Goal: Check status: Check status

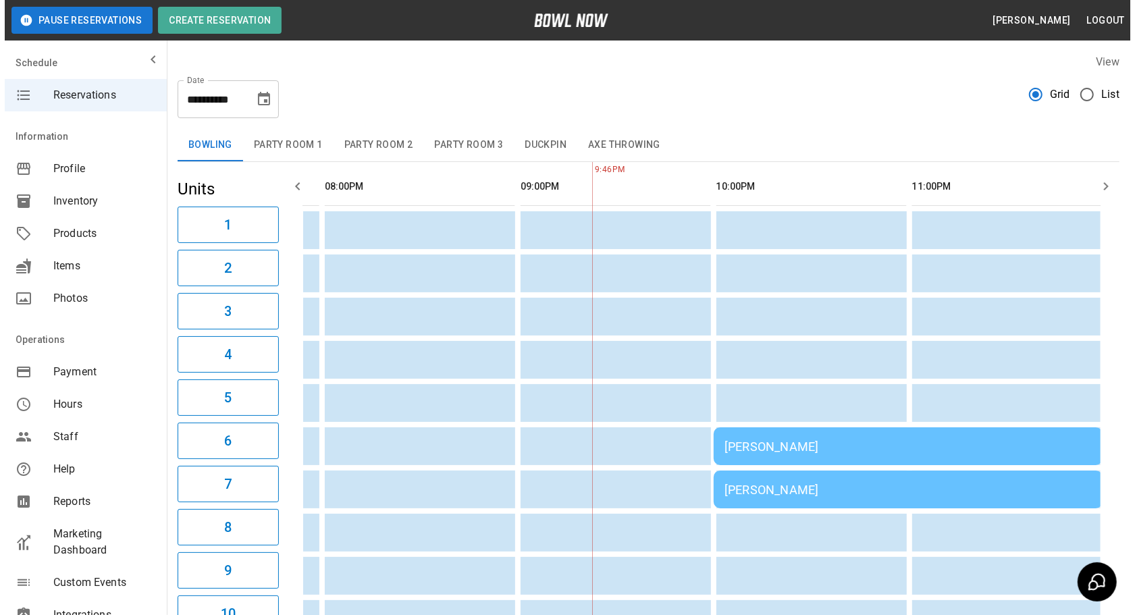
scroll to position [0, 1763]
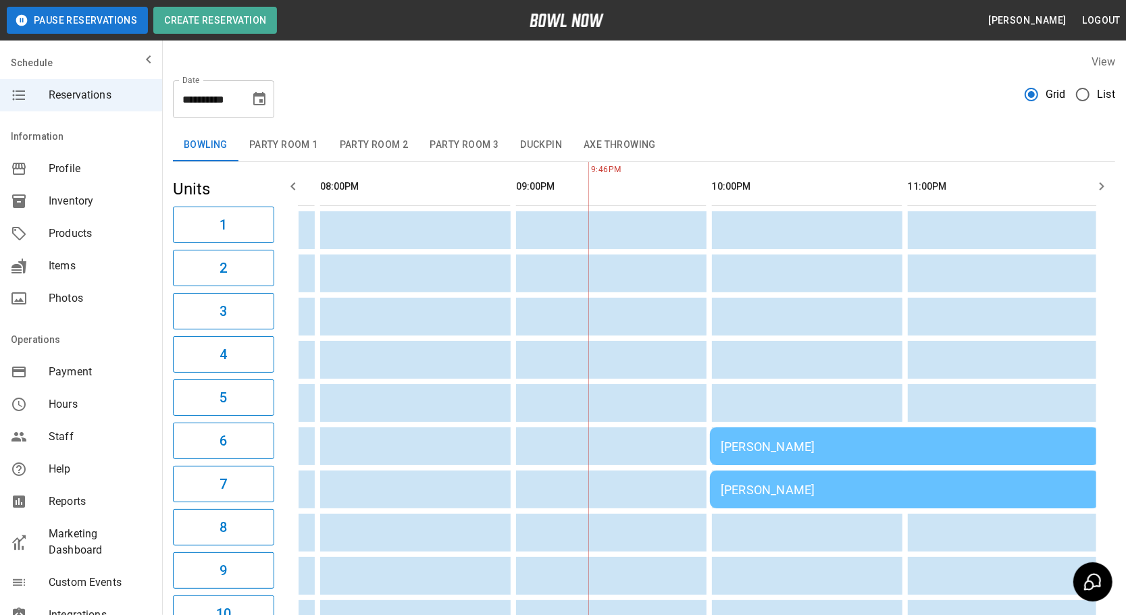
click at [737, 444] on div "[PERSON_NAME]" at bounding box center [904, 447] width 367 height 14
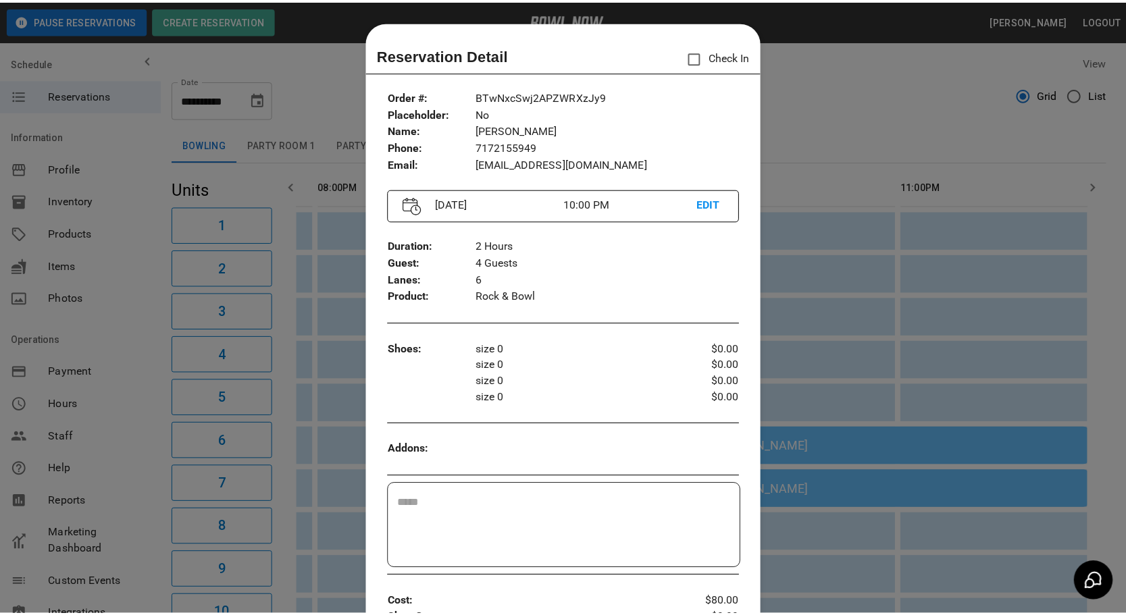
scroll to position [21, 0]
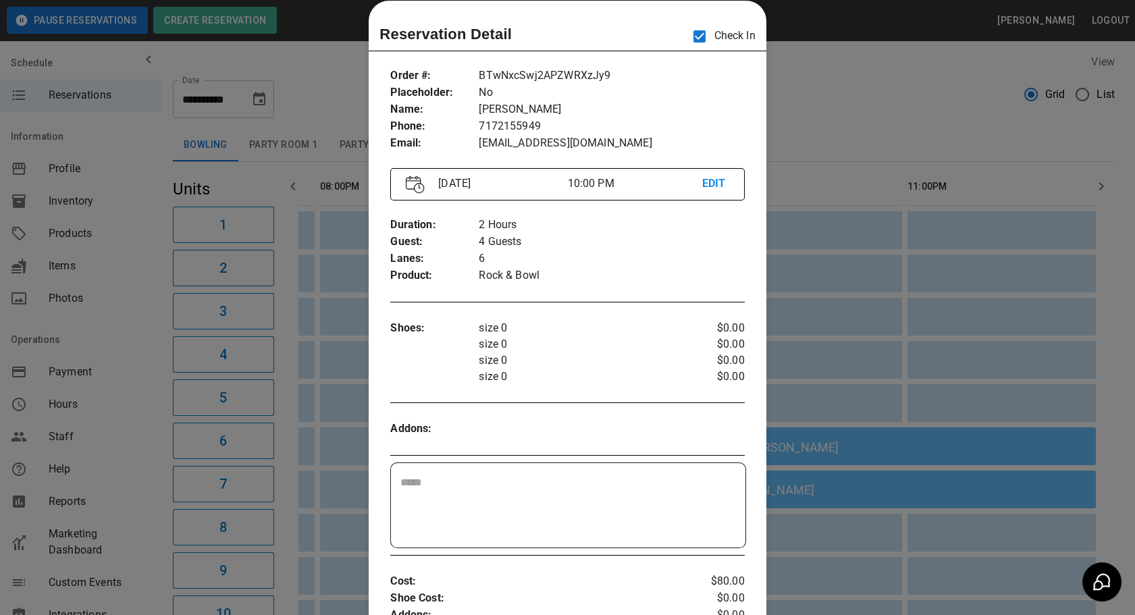
click at [799, 126] on div at bounding box center [567, 307] width 1135 height 615
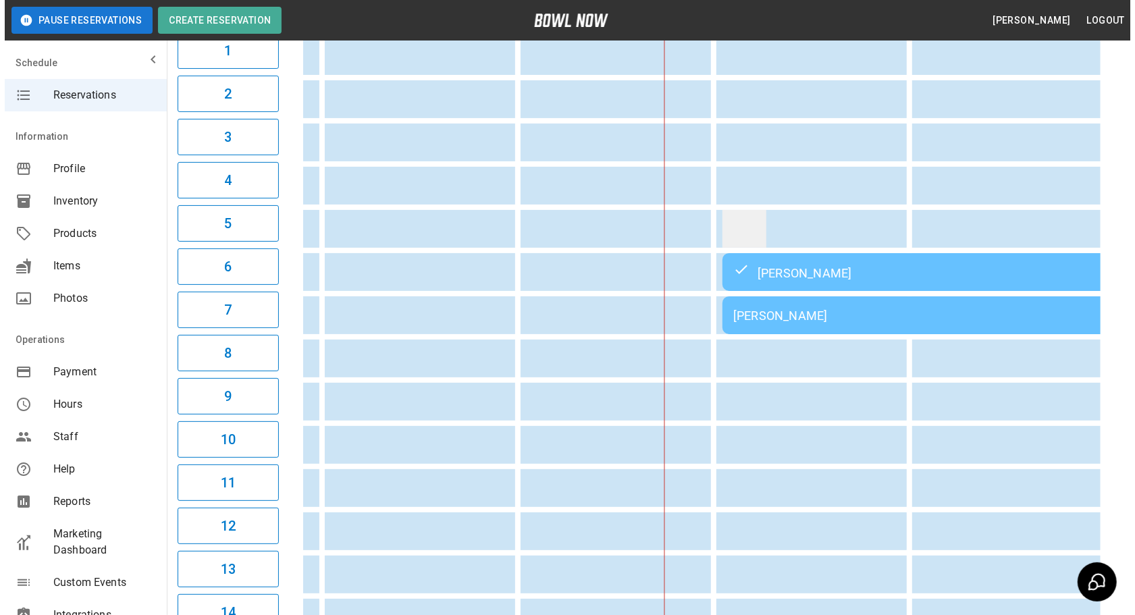
scroll to position [184, 0]
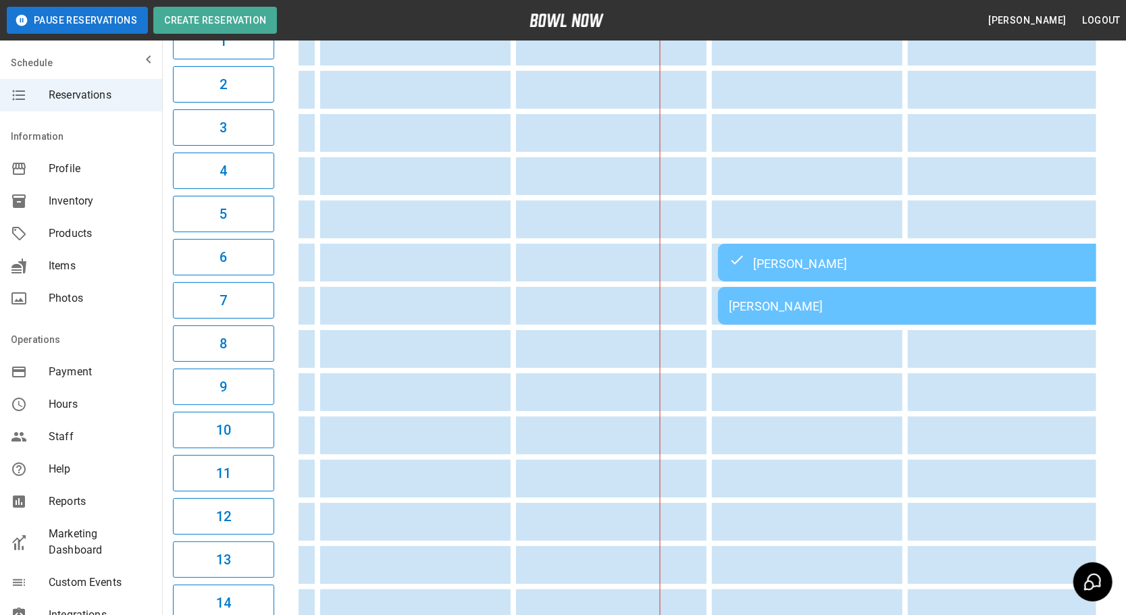
click at [831, 249] on td "[PERSON_NAME]" at bounding box center [912, 263] width 389 height 38
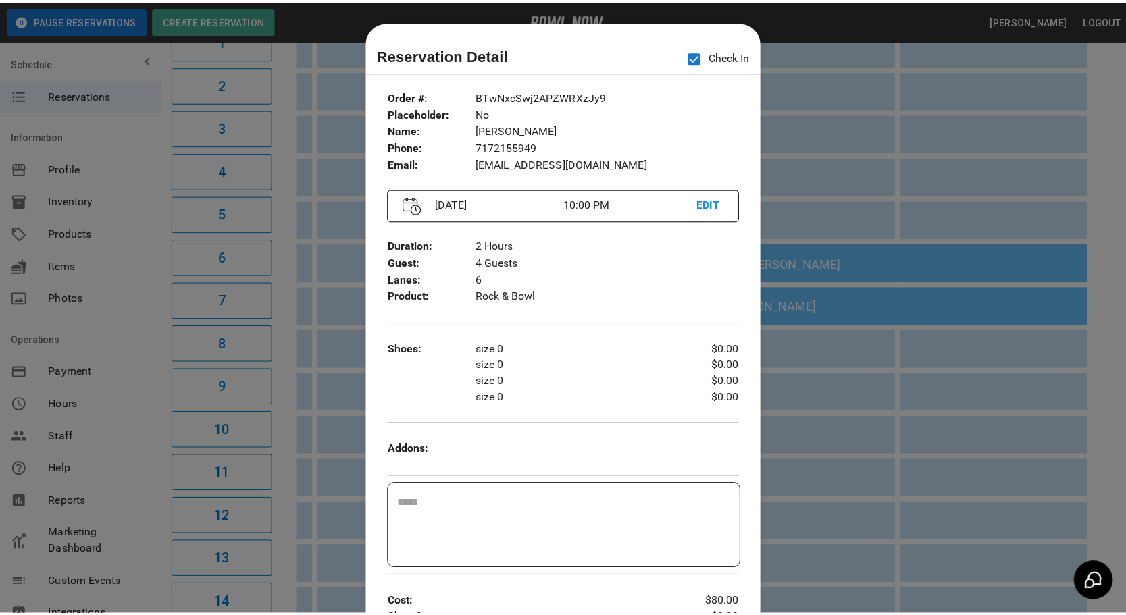
scroll to position [21, 0]
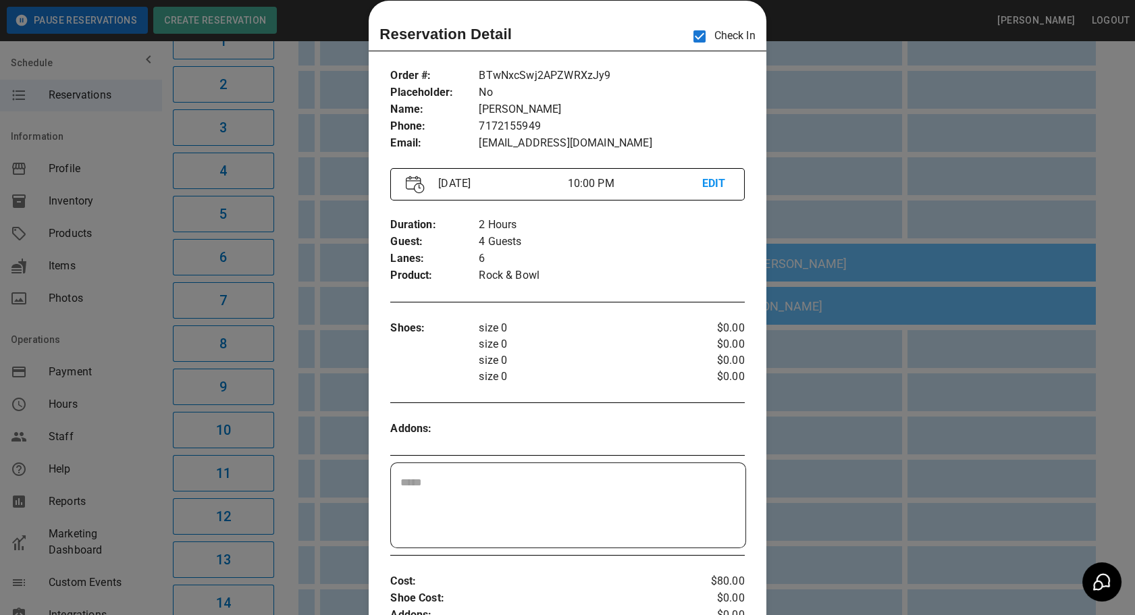
click at [825, 442] on div at bounding box center [567, 307] width 1135 height 615
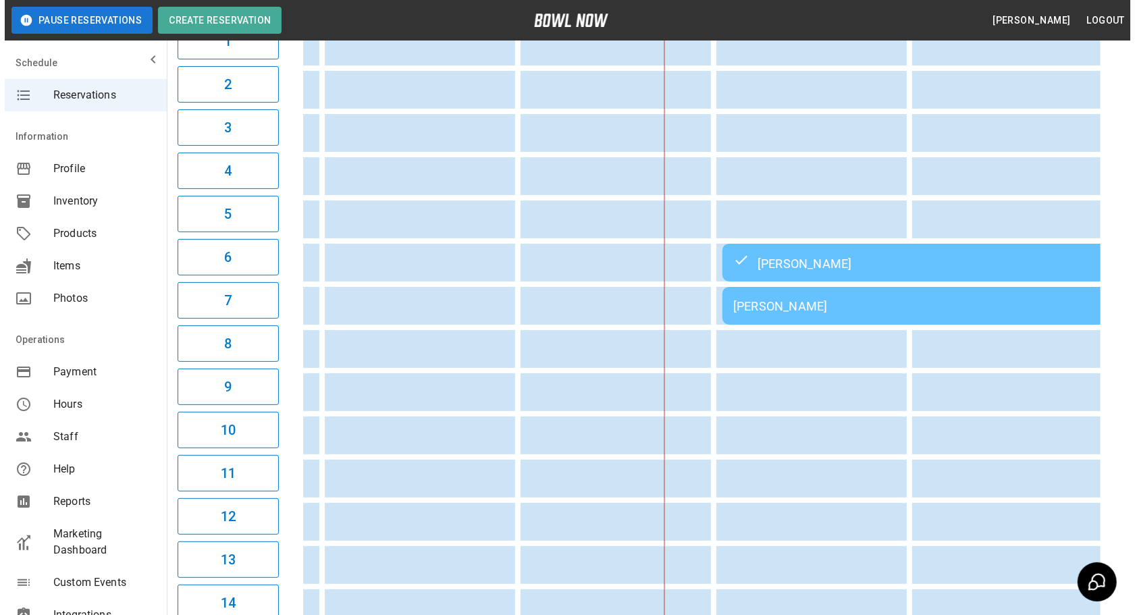
scroll to position [0, 1700]
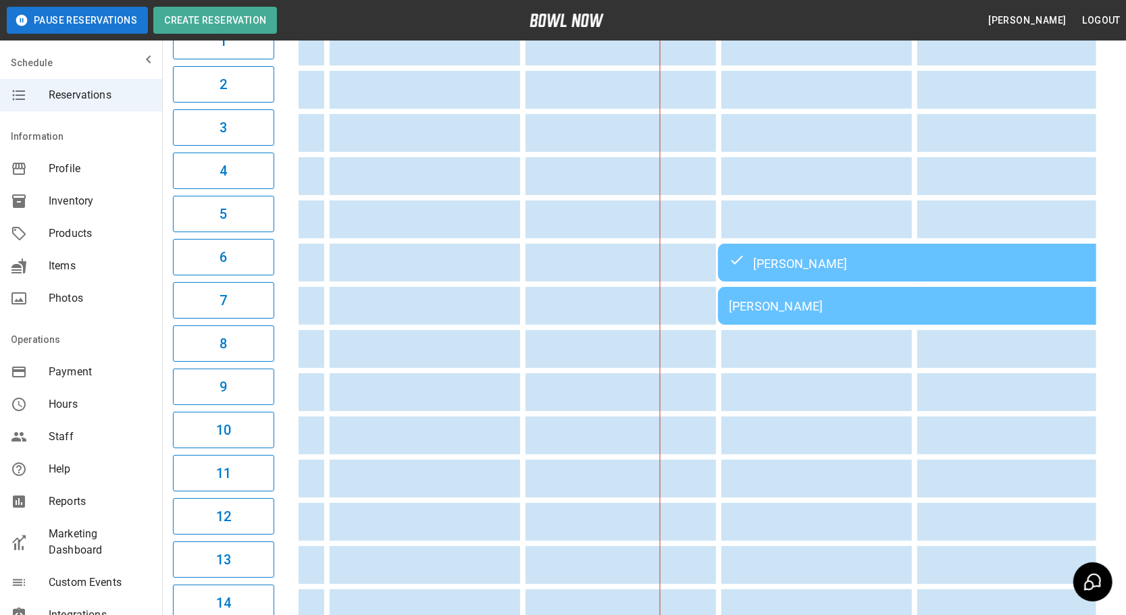
click at [818, 303] on div "[PERSON_NAME]" at bounding box center [912, 306] width 367 height 14
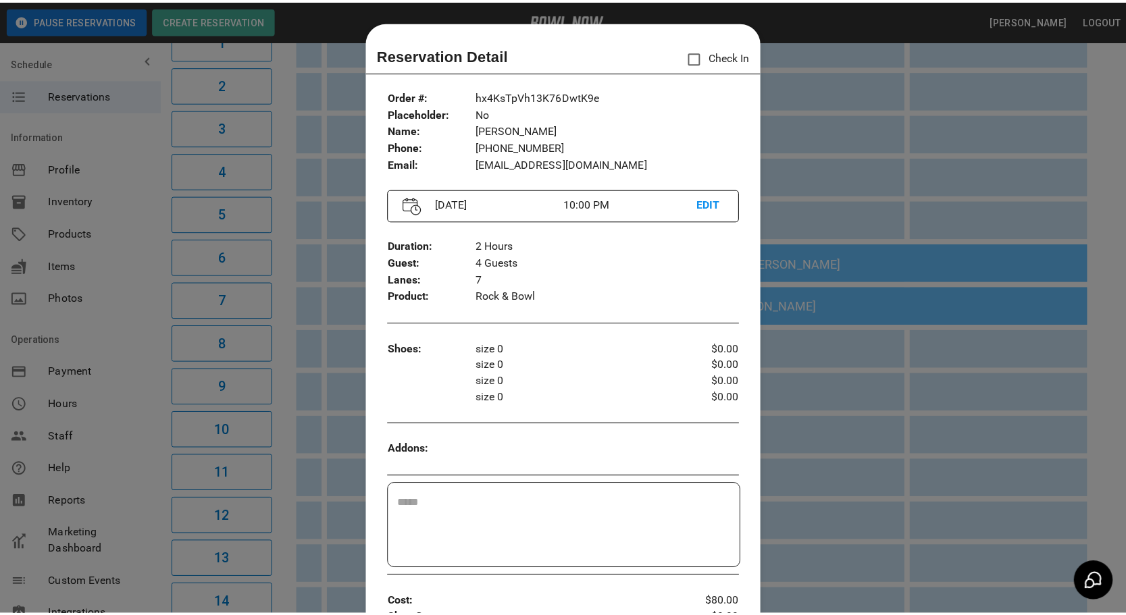
scroll to position [21, 0]
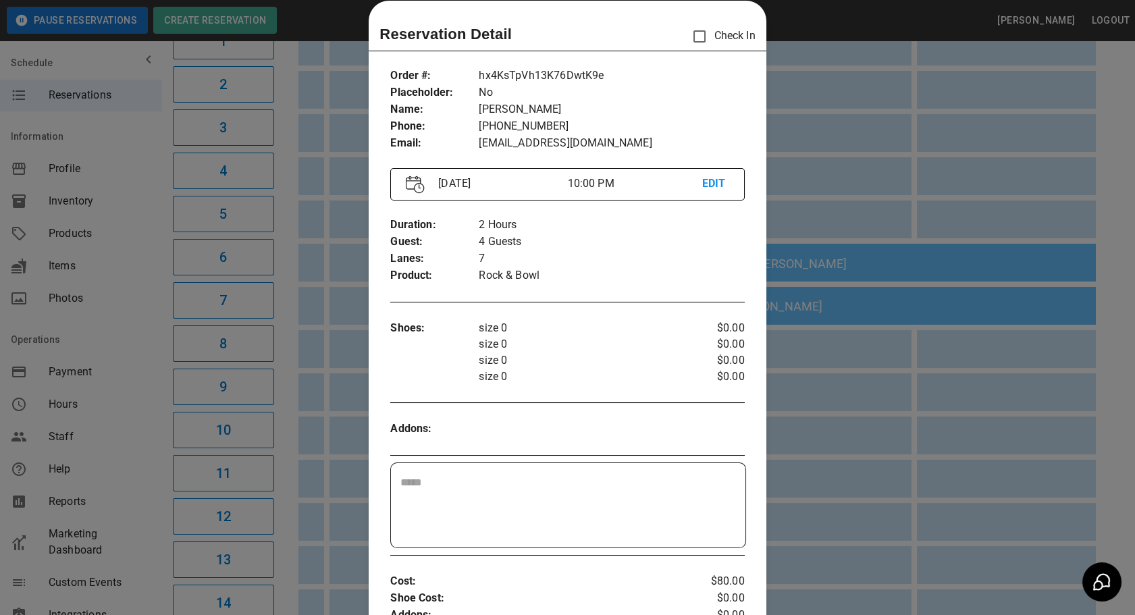
click at [850, 473] on div at bounding box center [567, 307] width 1135 height 615
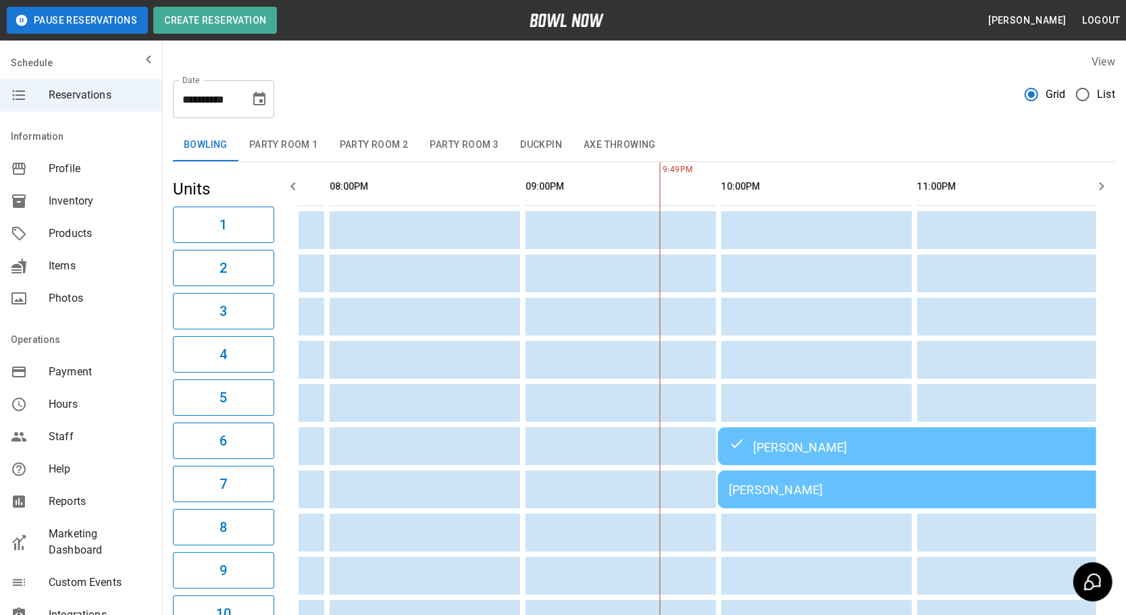
scroll to position [3, 0]
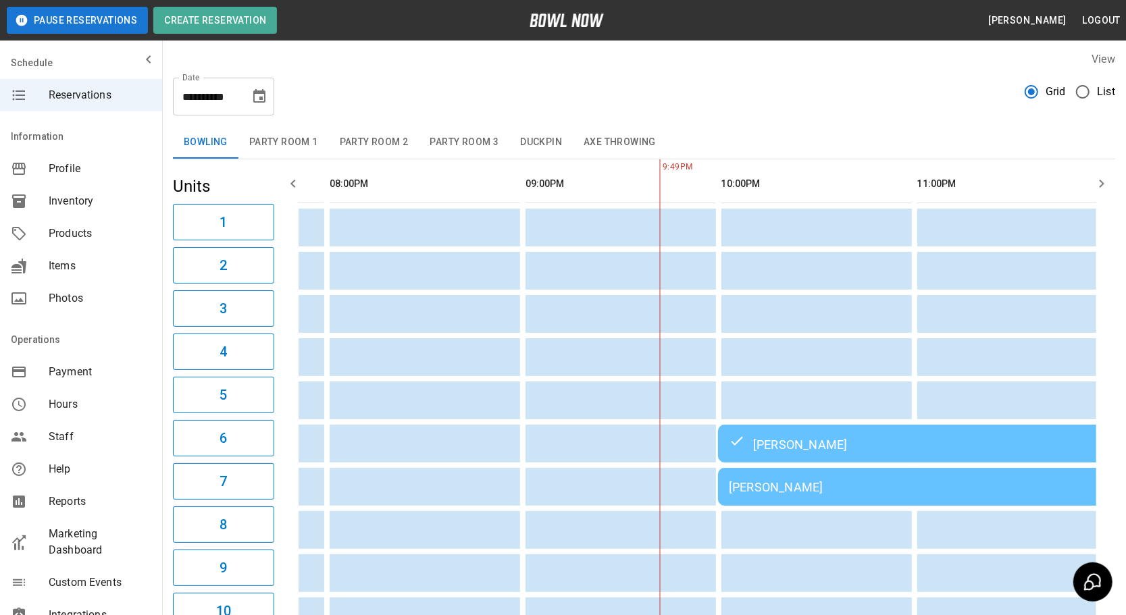
click at [268, 145] on button "Party Room 1" at bounding box center [283, 142] width 90 height 32
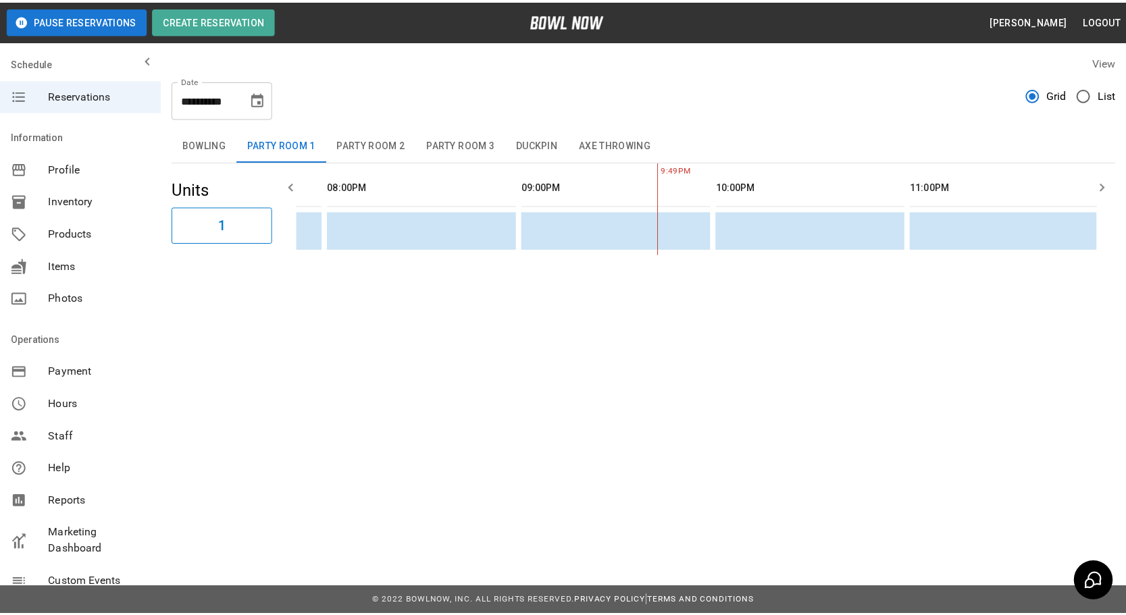
scroll to position [0, 1736]
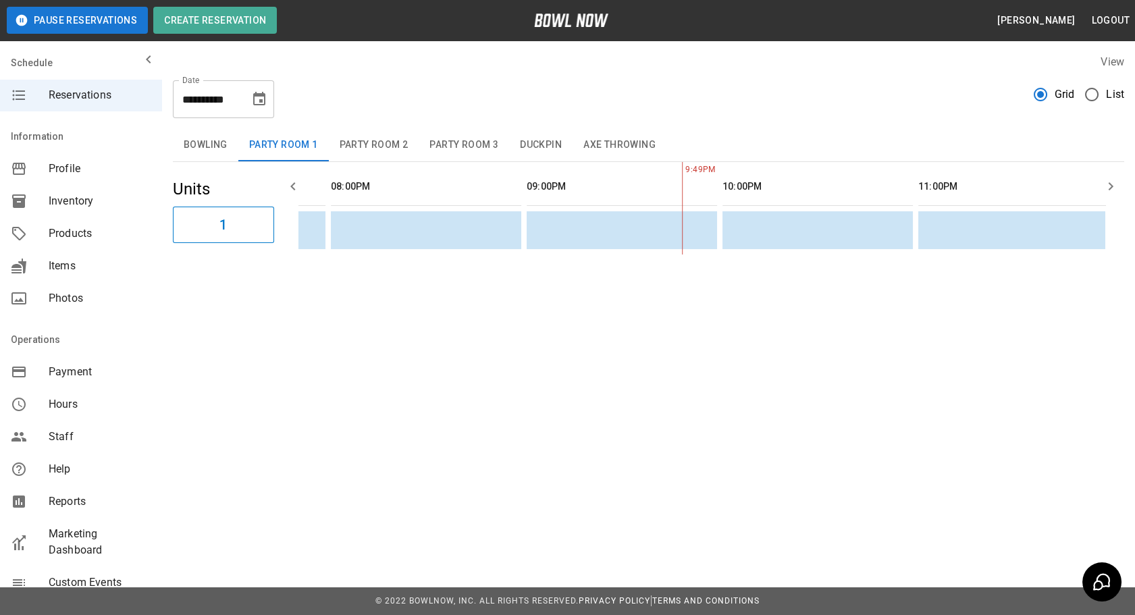
click at [201, 147] on button "Bowling" at bounding box center [206, 145] width 66 height 32
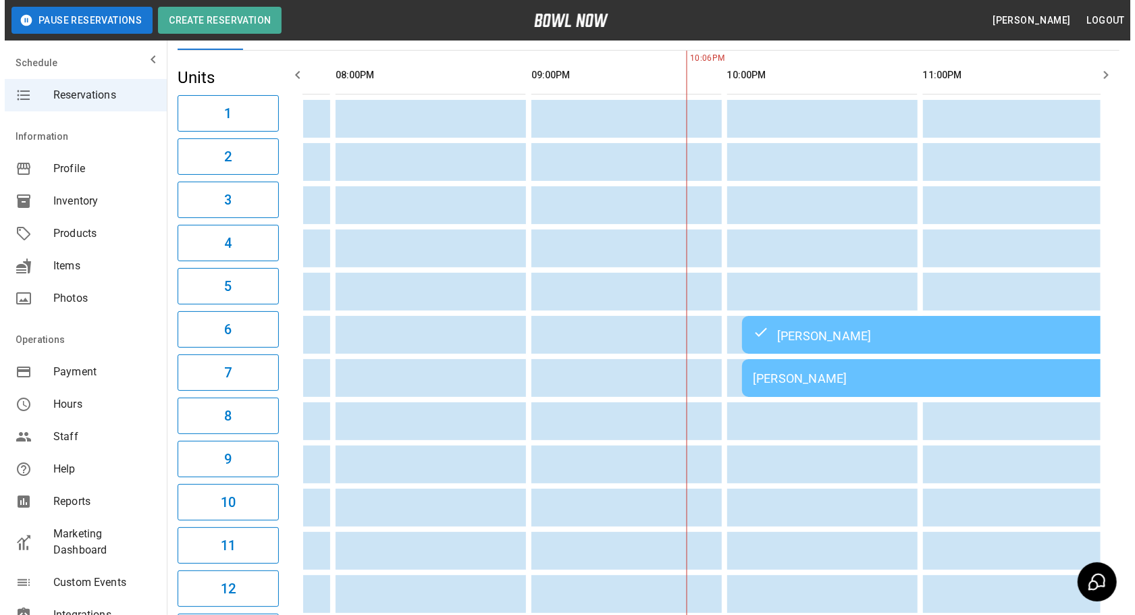
scroll to position [130, 0]
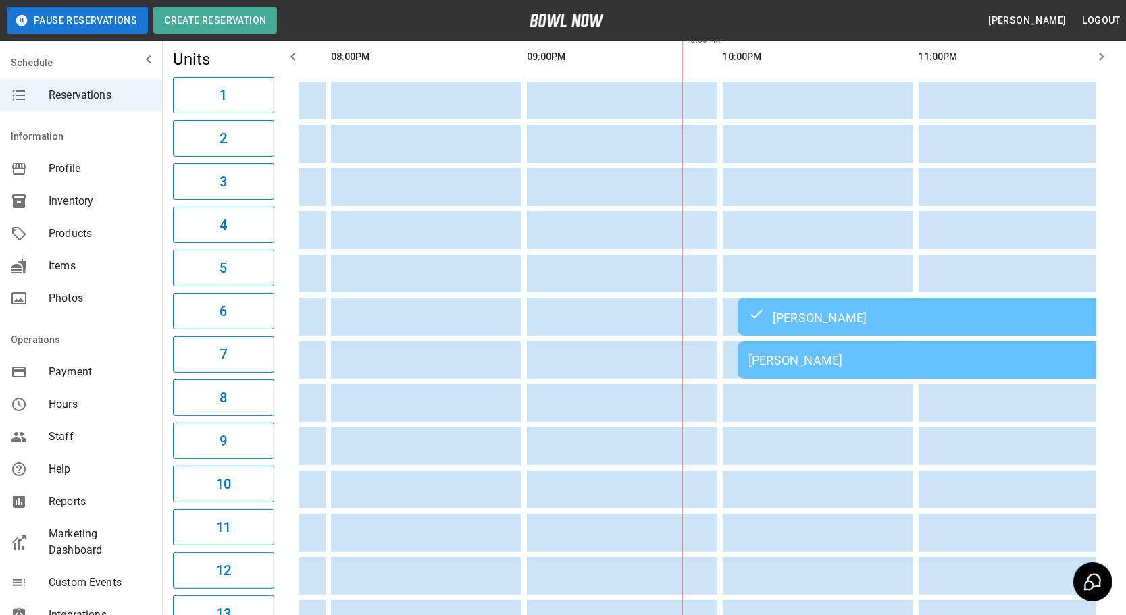
click at [815, 344] on td "[PERSON_NAME]" at bounding box center [931, 360] width 389 height 38
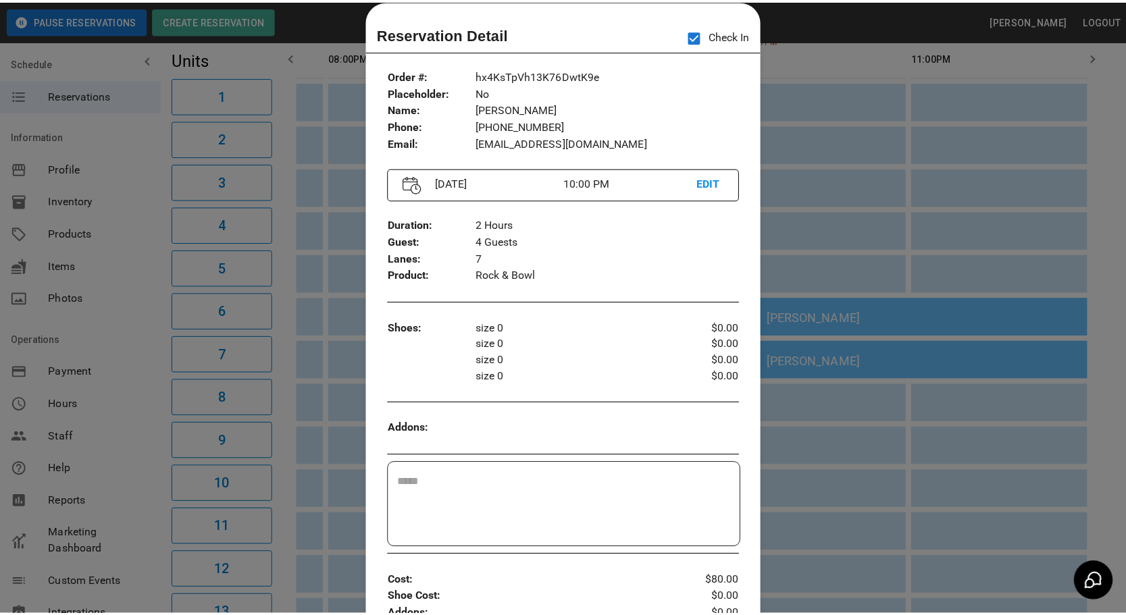
scroll to position [0, 1709]
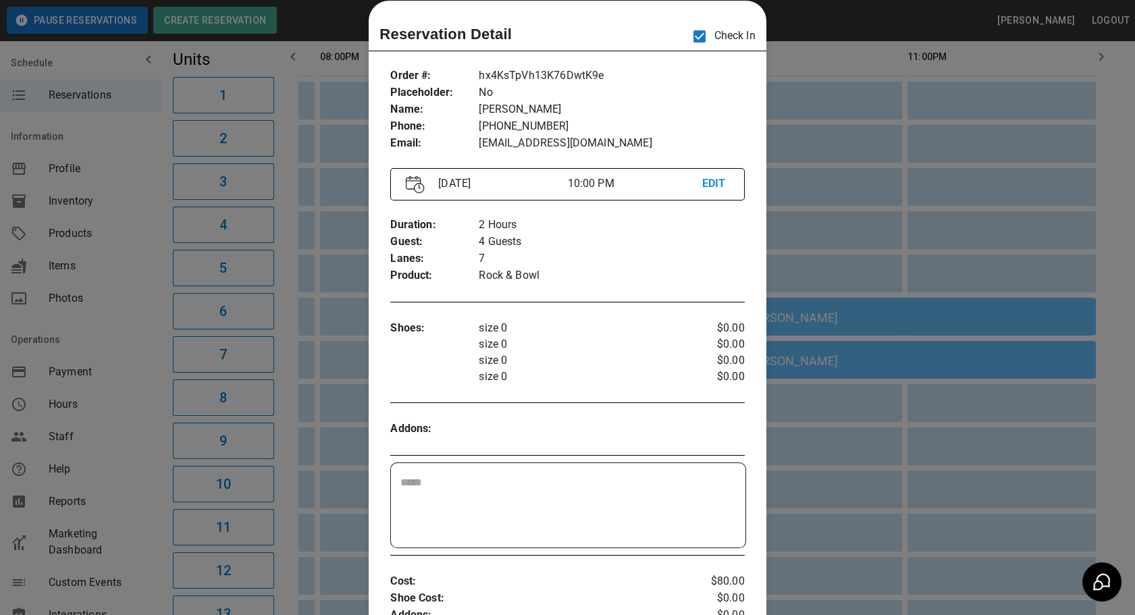
click at [1037, 480] on div at bounding box center [567, 307] width 1135 height 615
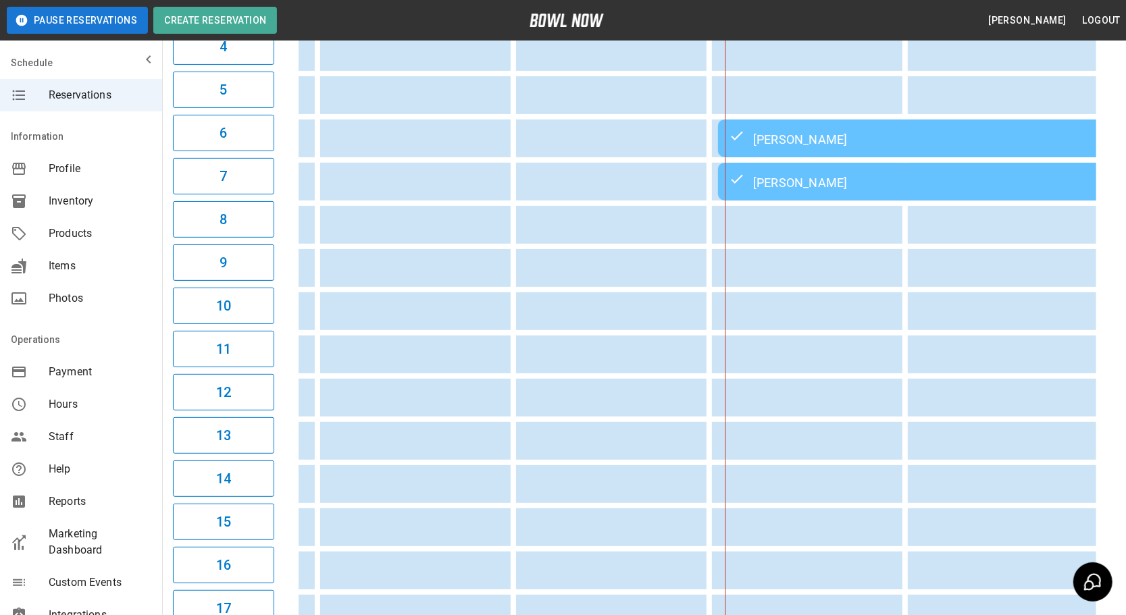
scroll to position [326, 0]
